Goal: Transaction & Acquisition: Purchase product/service

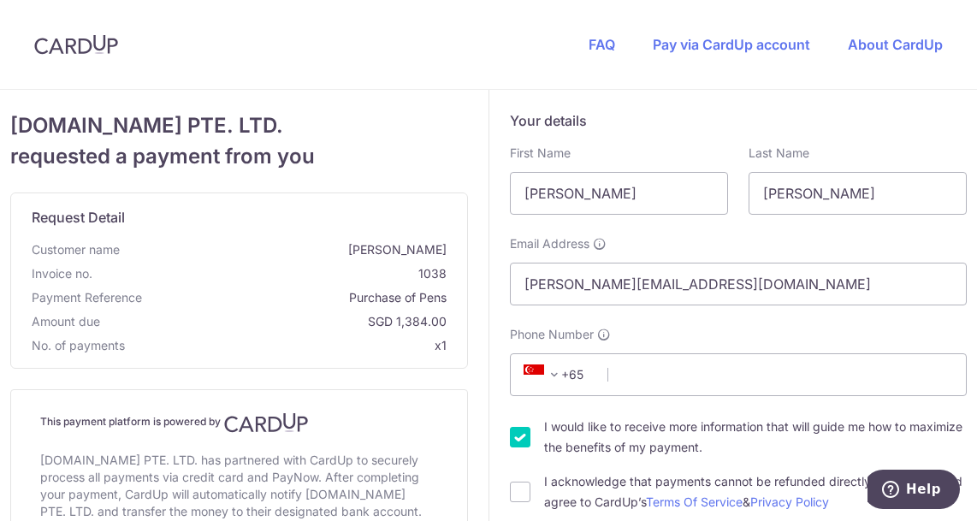
click at [558, 379] on span at bounding box center [554, 375] width 21 height 21
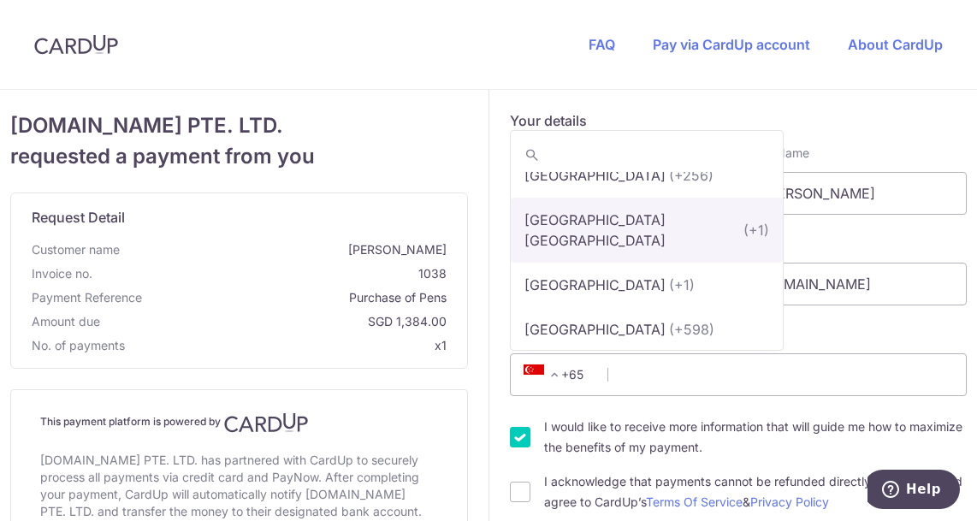
scroll to position [10367, 0]
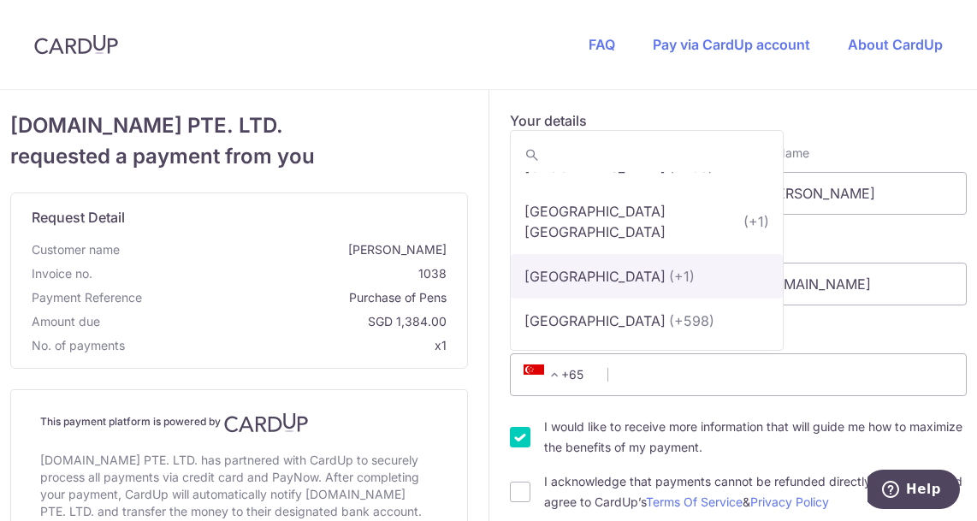
select select "233"
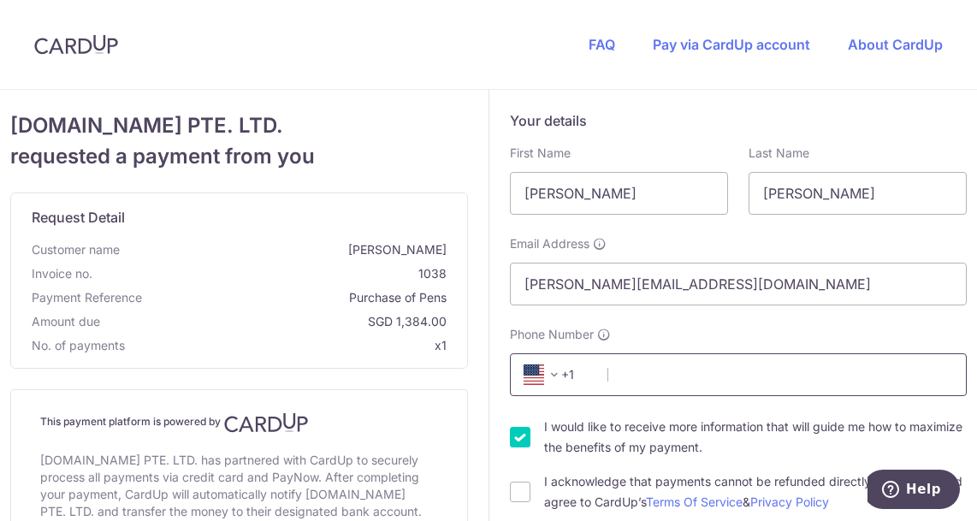
click at [627, 377] on input "Phone Number" at bounding box center [739, 374] width 458 height 43
type input "[PHONE_NUMBER]"
click at [527, 439] on div "I would like to receive more information that will guide me how to maximize the…" at bounding box center [739, 437] width 458 height 41
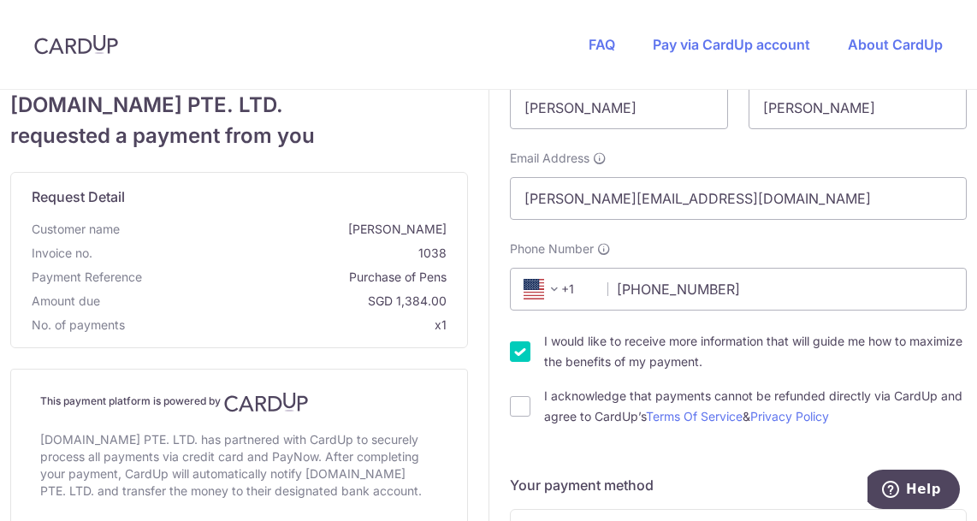
click at [518, 352] on input "I would like to receive more information that will guide me how to maximize the…" at bounding box center [520, 352] width 21 height 21
checkbox input "false"
click at [516, 408] on input "I acknowledge that payments cannot be refunded directly via CardUp and agree to…" at bounding box center [520, 406] width 21 height 21
checkbox input "true"
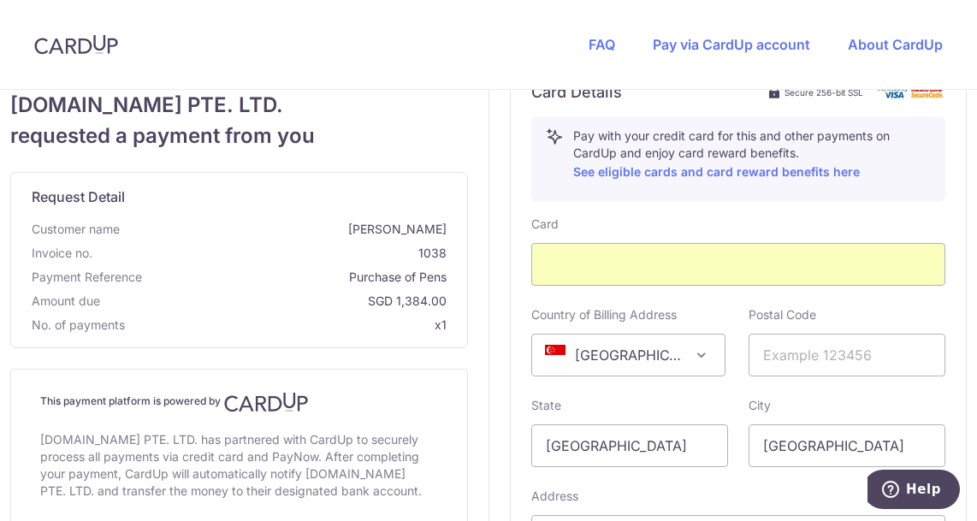
scroll to position [685, 0]
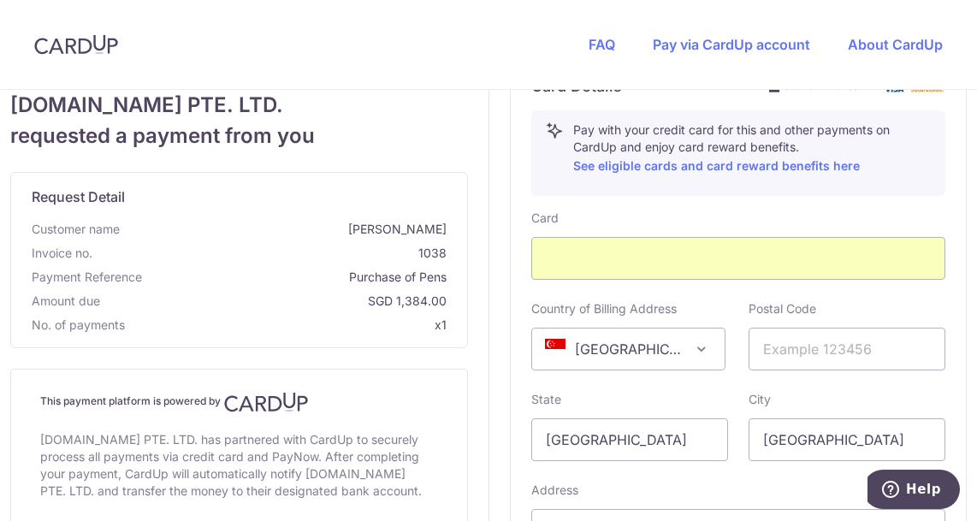
click at [700, 348] on span at bounding box center [702, 349] width 21 height 21
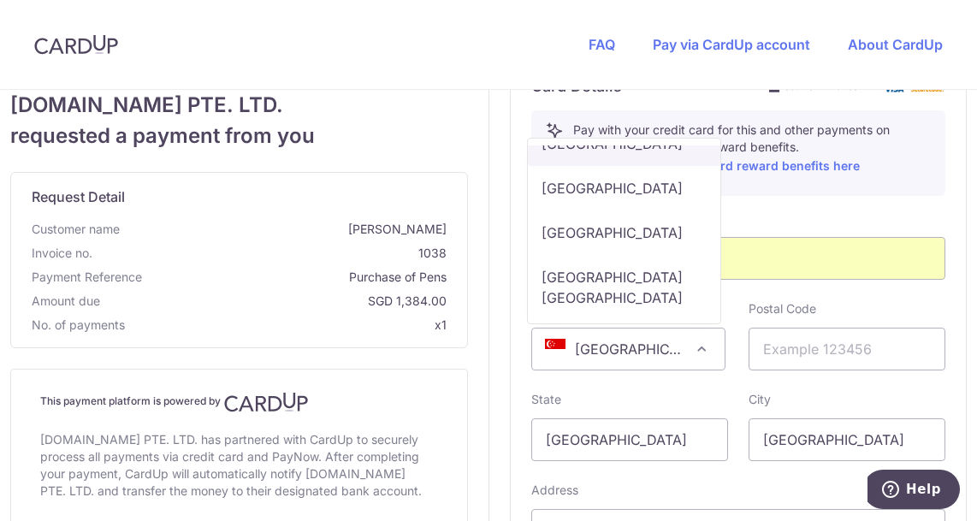
scroll to position [10843, 0]
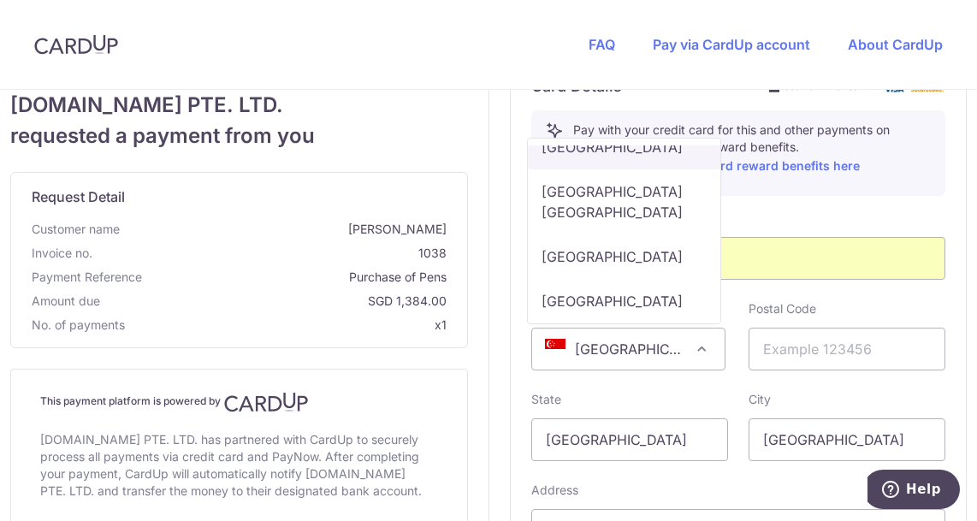
select select "US"
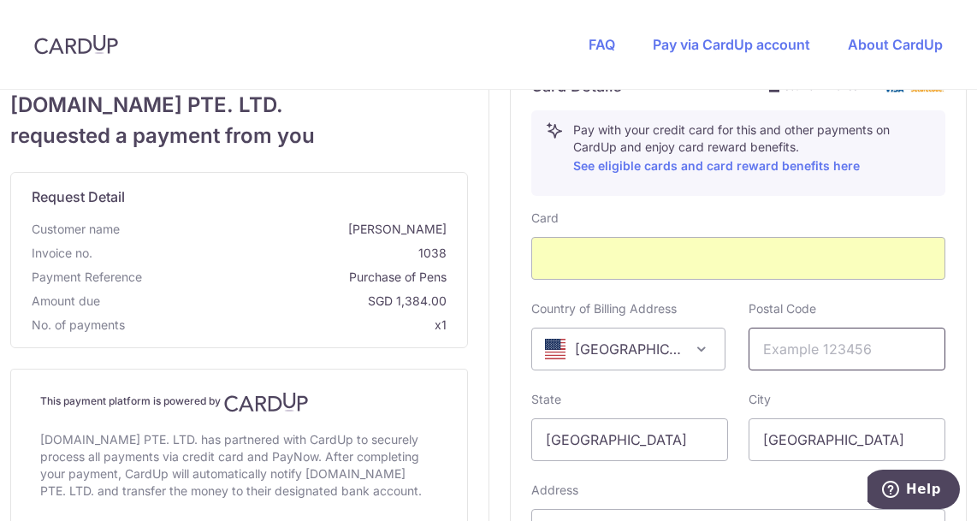
click at [819, 353] on input "text" at bounding box center [847, 349] width 197 height 43
type input "91352"
drag, startPoint x: 614, startPoint y: 444, endPoint x: 518, endPoint y: 430, distance: 97.0
click at [521, 430] on div "State [GEOGRAPHIC_DATA]" at bounding box center [629, 426] width 217 height 70
type input "c"
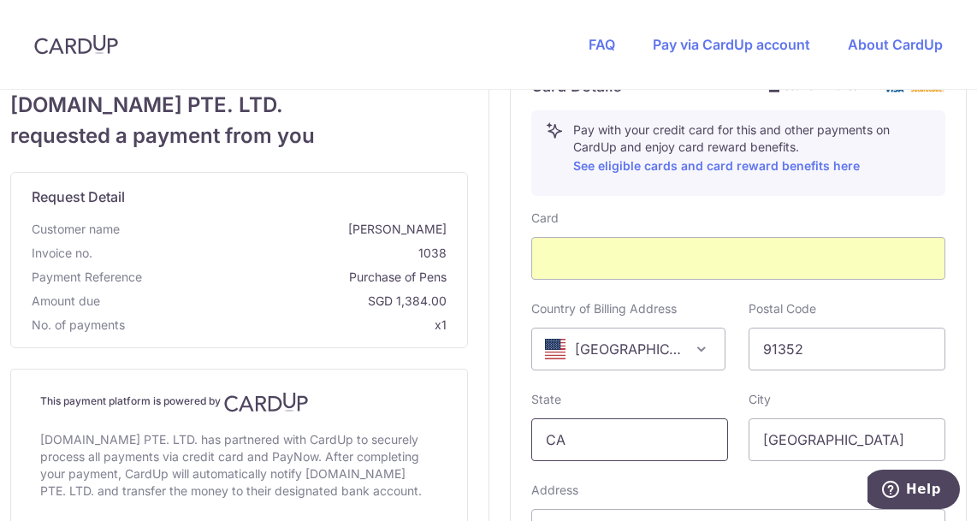
scroll to position [770, 0]
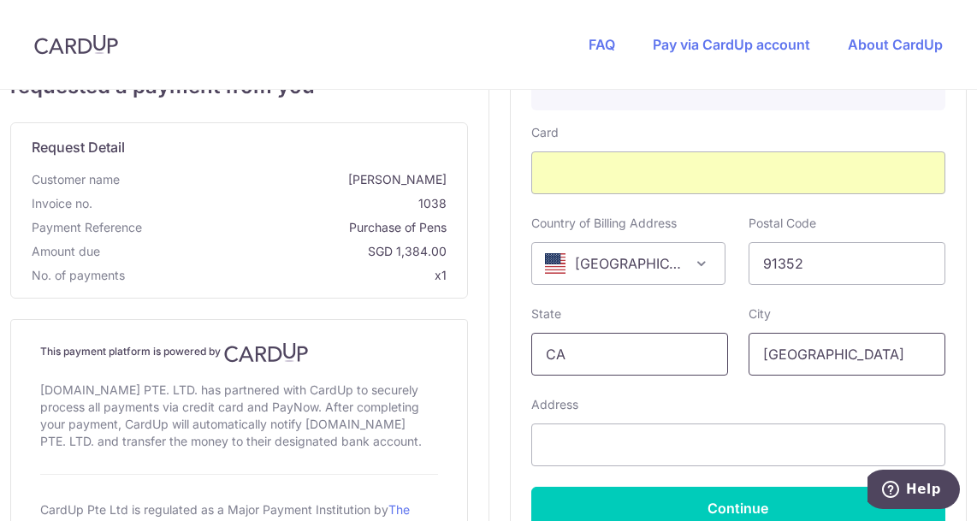
type input "CA"
click at [808, 355] on input "[GEOGRAPHIC_DATA]" at bounding box center [847, 354] width 197 height 43
drag, startPoint x: 852, startPoint y: 358, endPoint x: 755, endPoint y: 365, distance: 97.9
click at [755, 365] on input "[GEOGRAPHIC_DATA]" at bounding box center [847, 354] width 197 height 43
type input "[GEOGRAPHIC_DATA]"
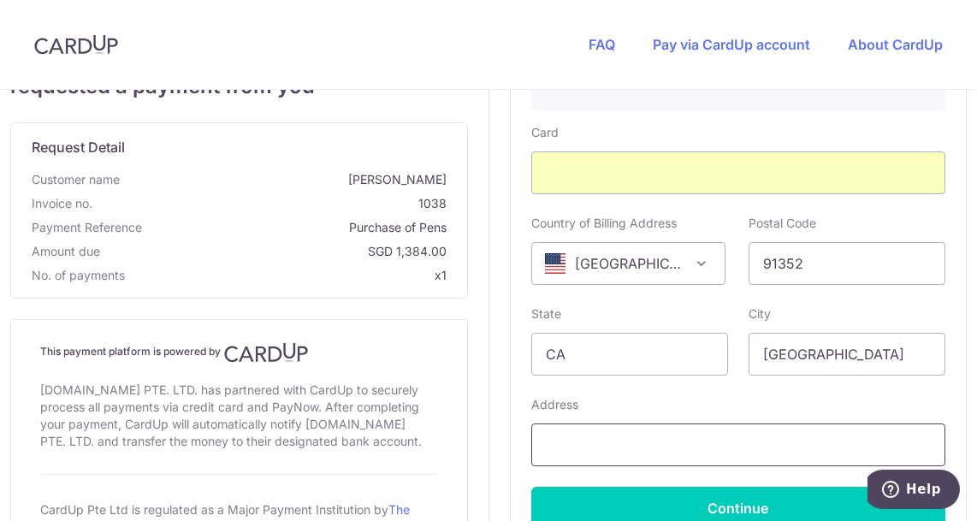
click at [558, 437] on input "text" at bounding box center [739, 445] width 415 height 43
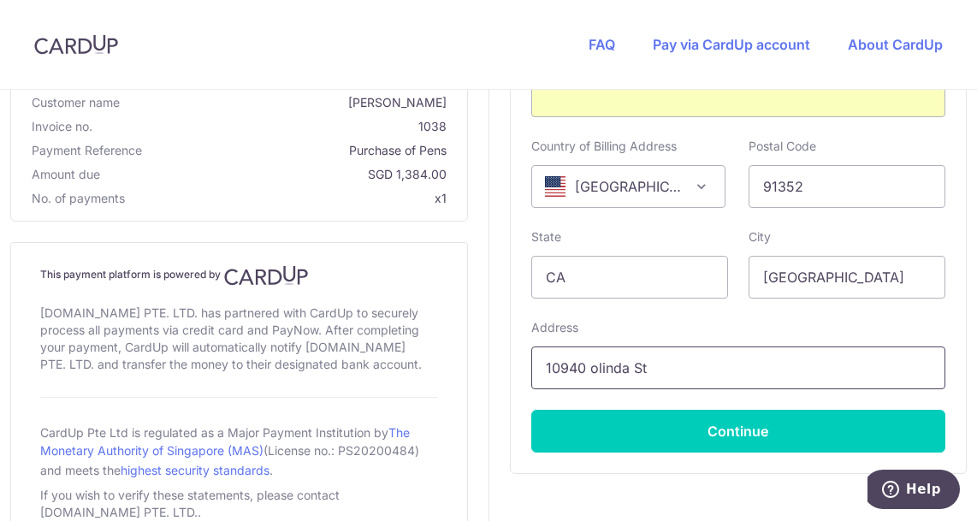
scroll to position [856, 0]
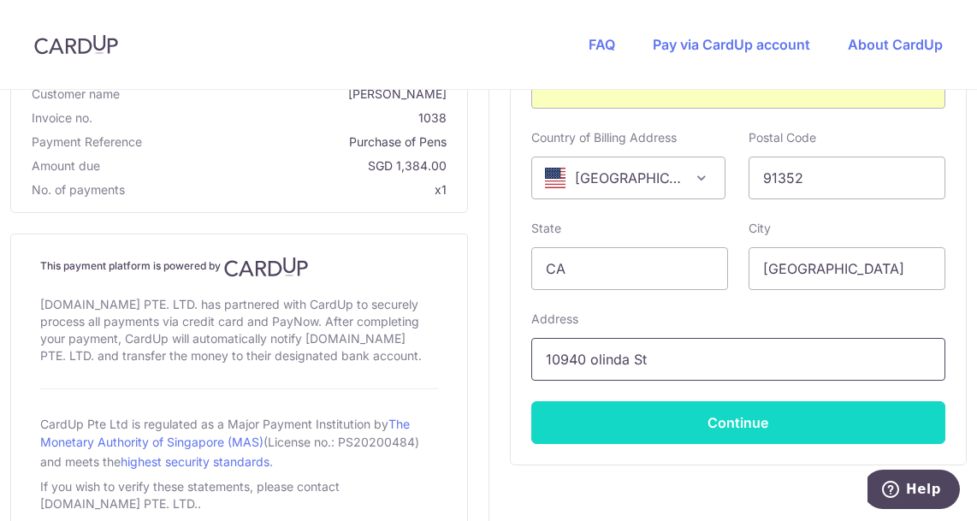
type input "10940 olinda St"
click at [750, 416] on button "Continue" at bounding box center [739, 422] width 415 height 43
type input "**** 9378"
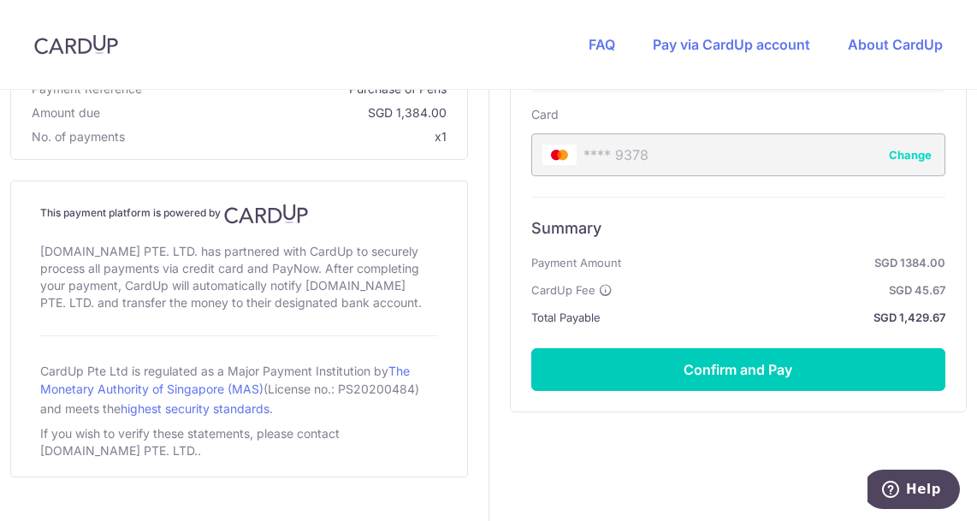
scroll to position [794, 0]
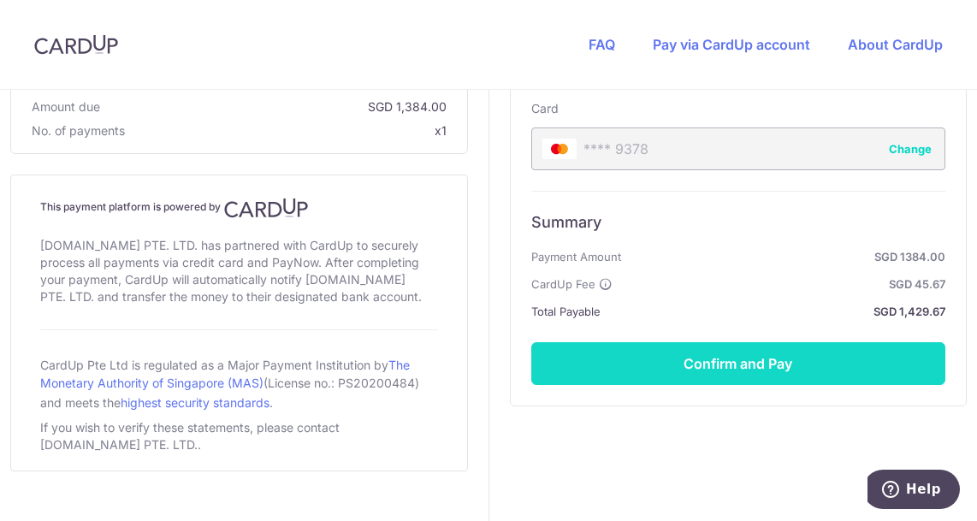
click at [739, 362] on button "Confirm and Pay" at bounding box center [739, 363] width 415 height 43
